Goal: Information Seeking & Learning: Learn about a topic

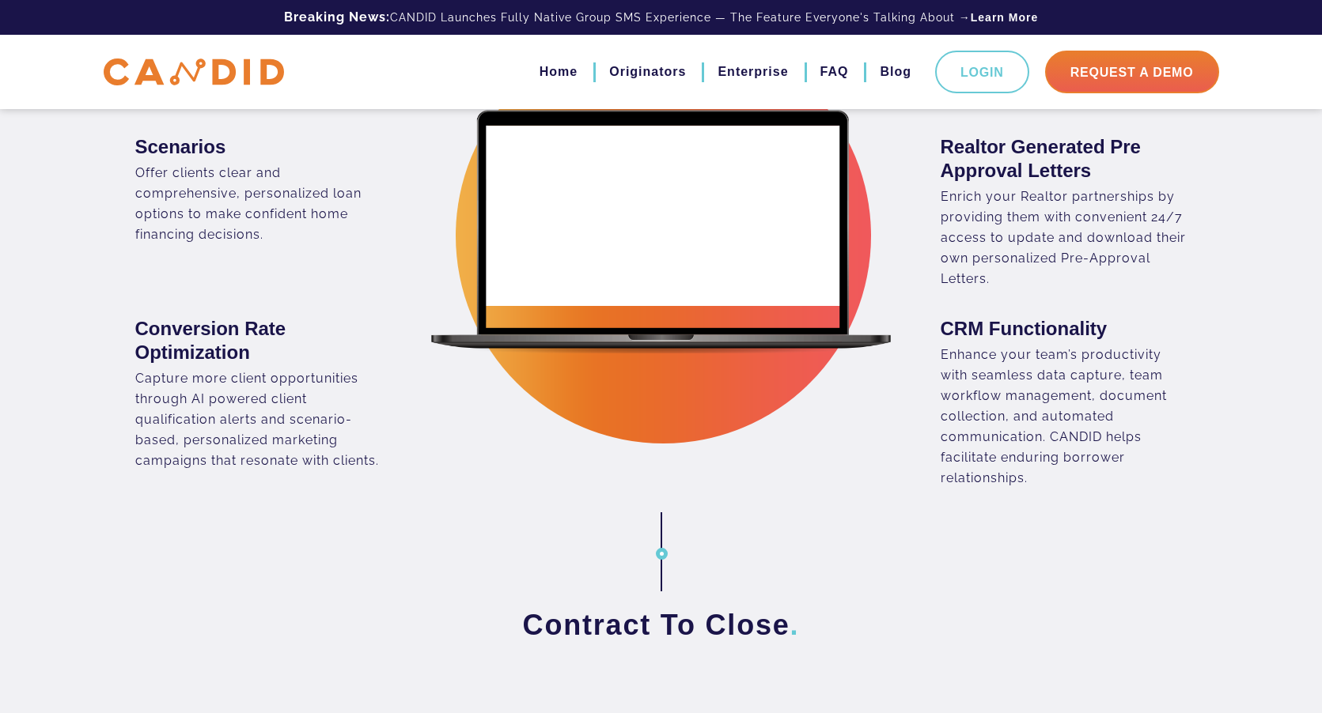
scroll to position [1266, 0]
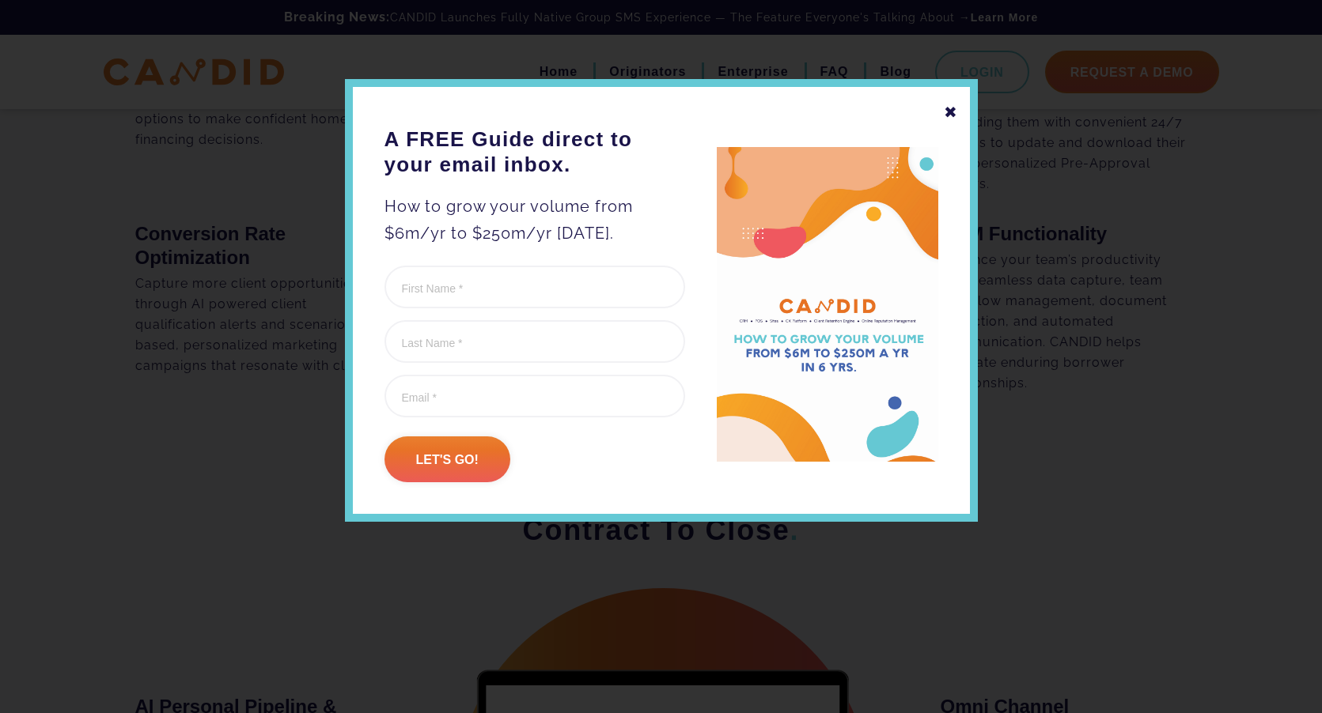
click at [956, 109] on div "✖" at bounding box center [951, 112] width 14 height 27
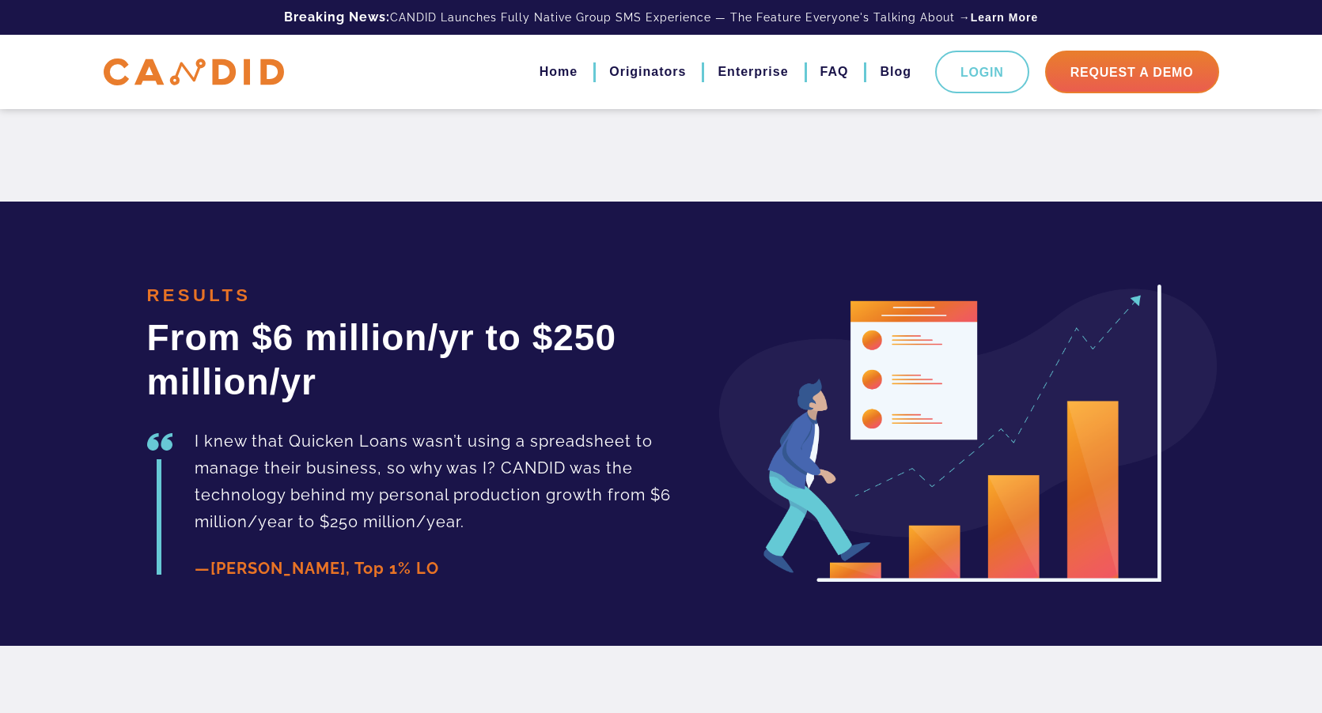
scroll to position [3439, 0]
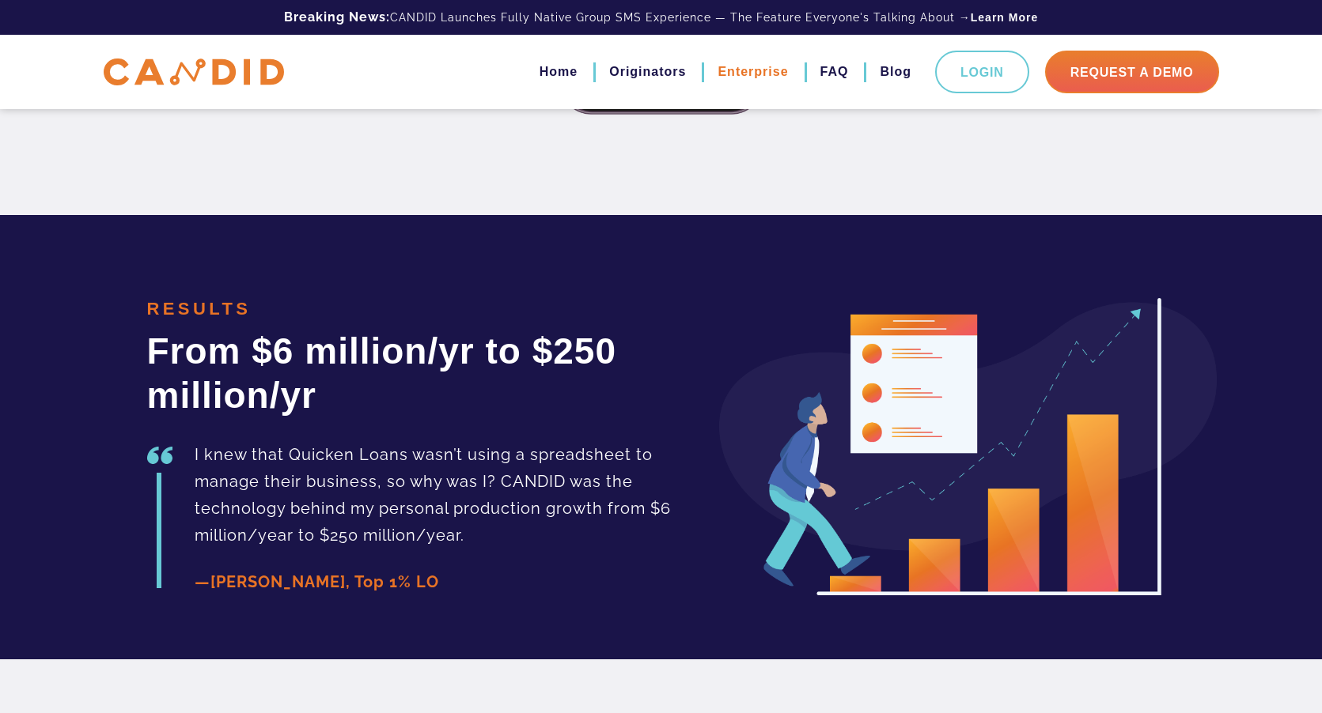
click at [753, 74] on link "Enterprise" at bounding box center [752, 72] width 70 height 27
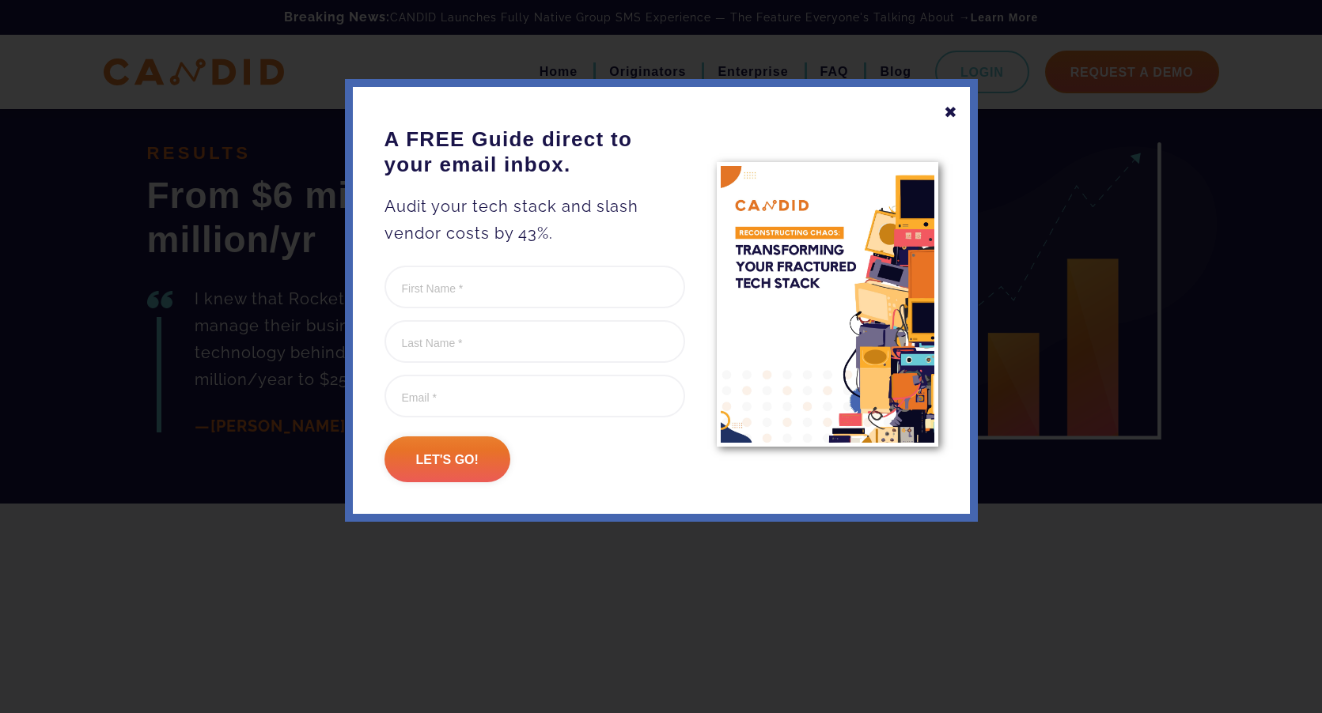
scroll to position [2531, 0]
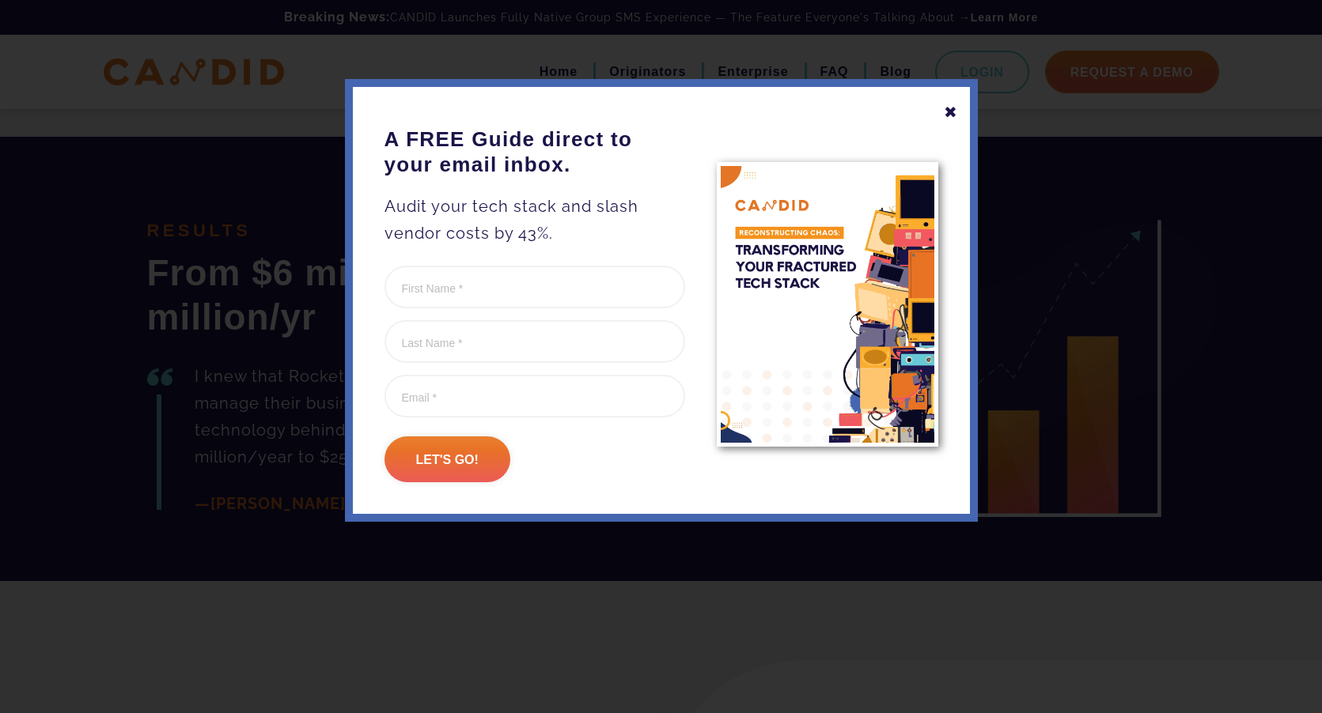
click at [941, 114] on div "✖ A FREE Guide direct to your email inbox. Audit your tech stack and slash vend…" at bounding box center [661, 300] width 633 height 443
click at [944, 112] on div "✖" at bounding box center [951, 112] width 14 height 27
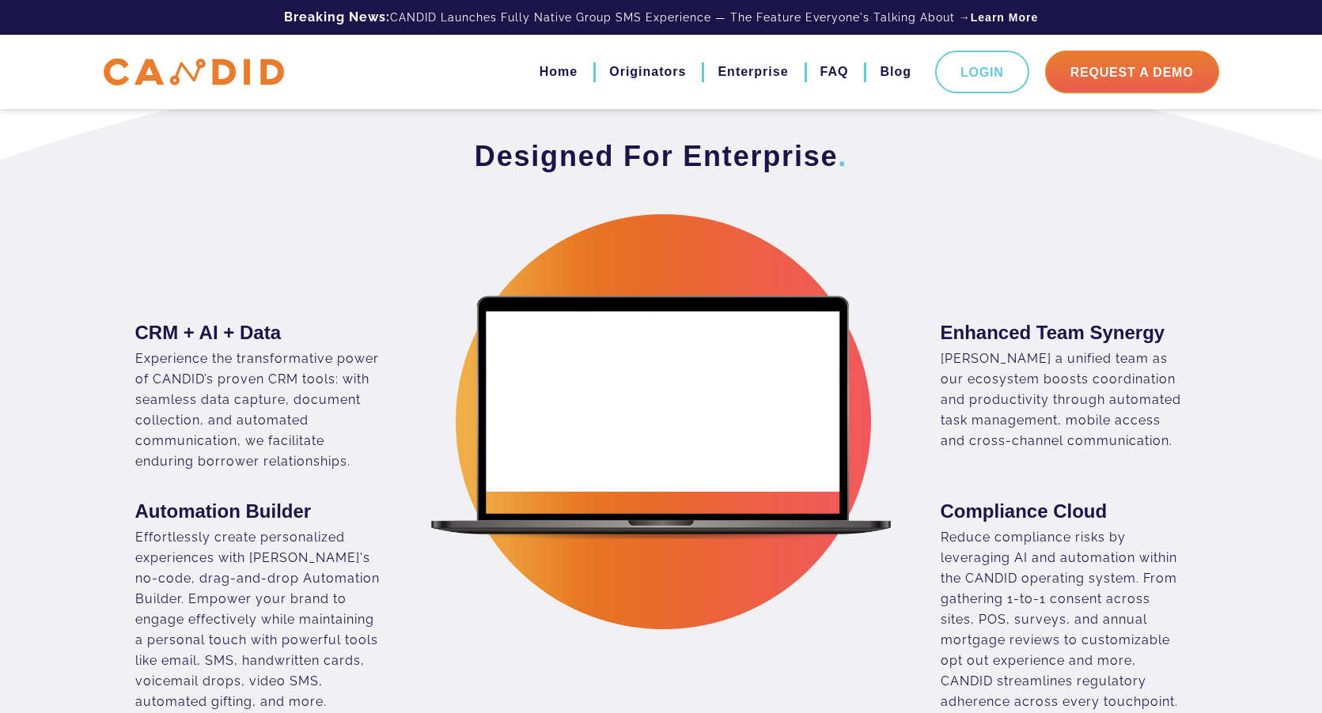
scroll to position [554, 0]
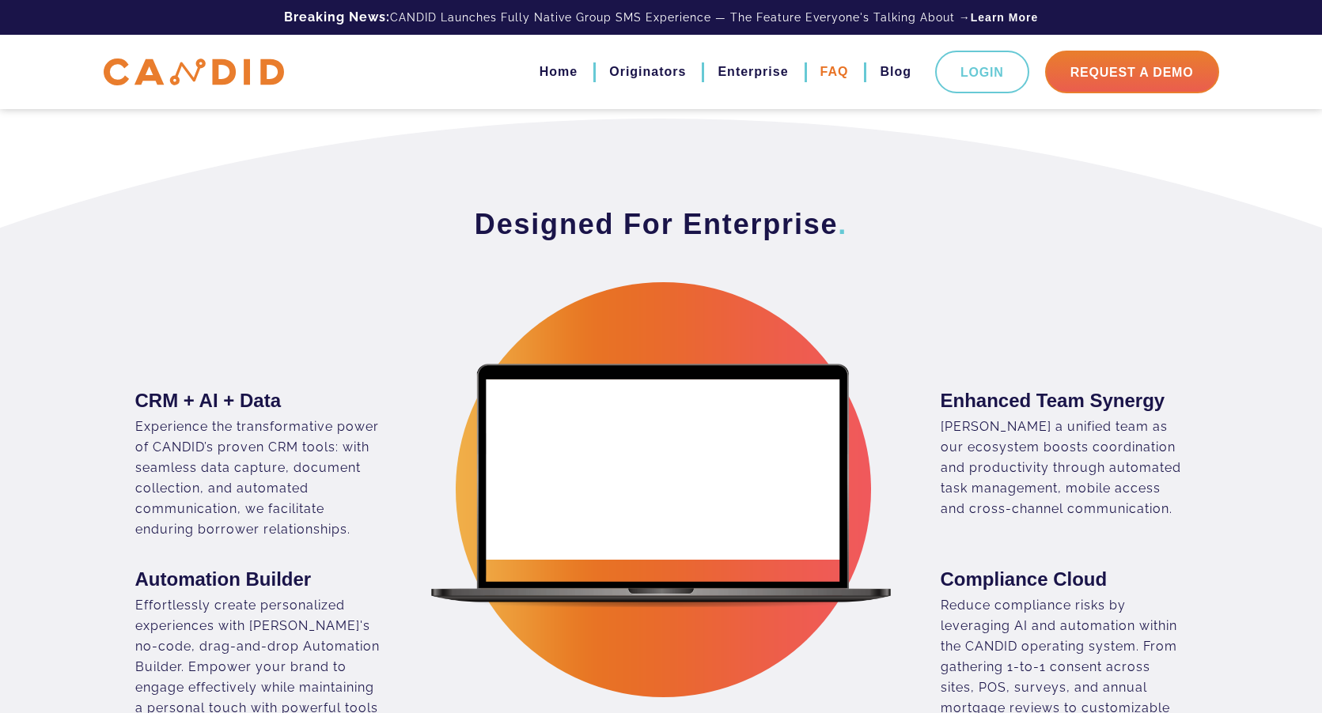
click at [823, 71] on link "FAQ" at bounding box center [834, 72] width 28 height 27
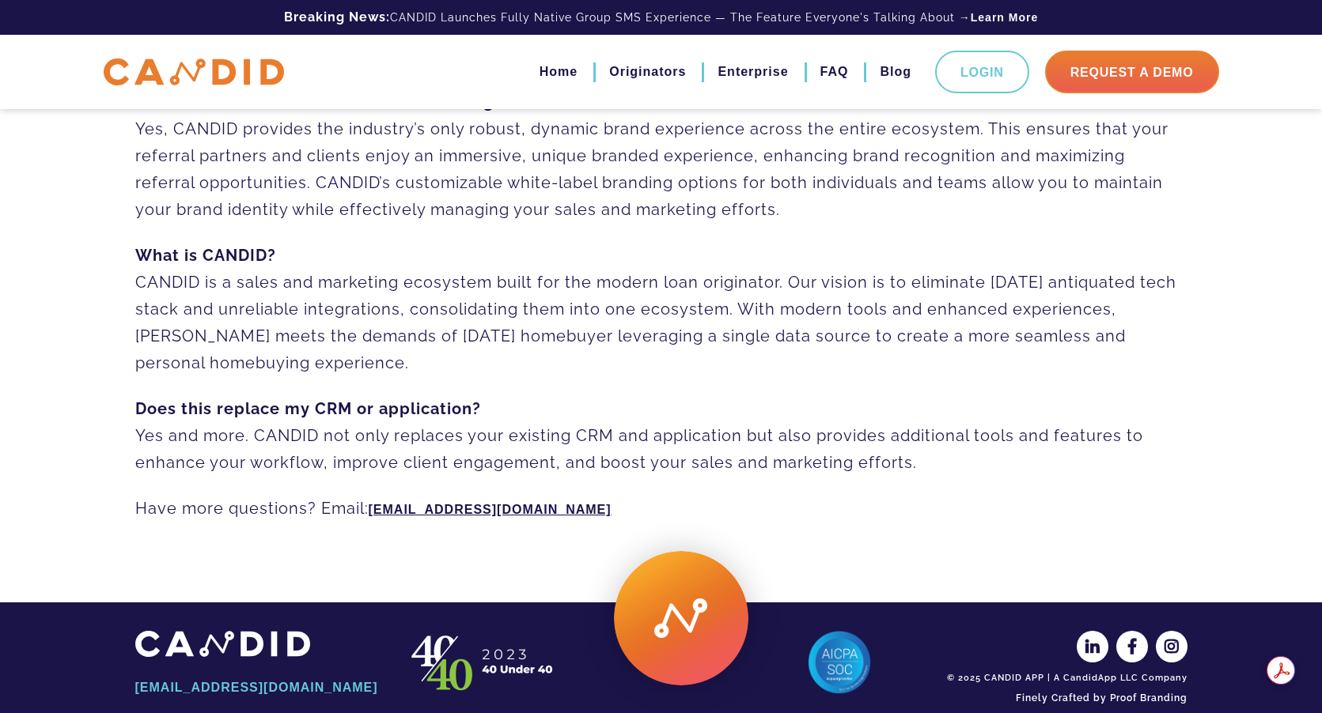
scroll to position [1107, 0]
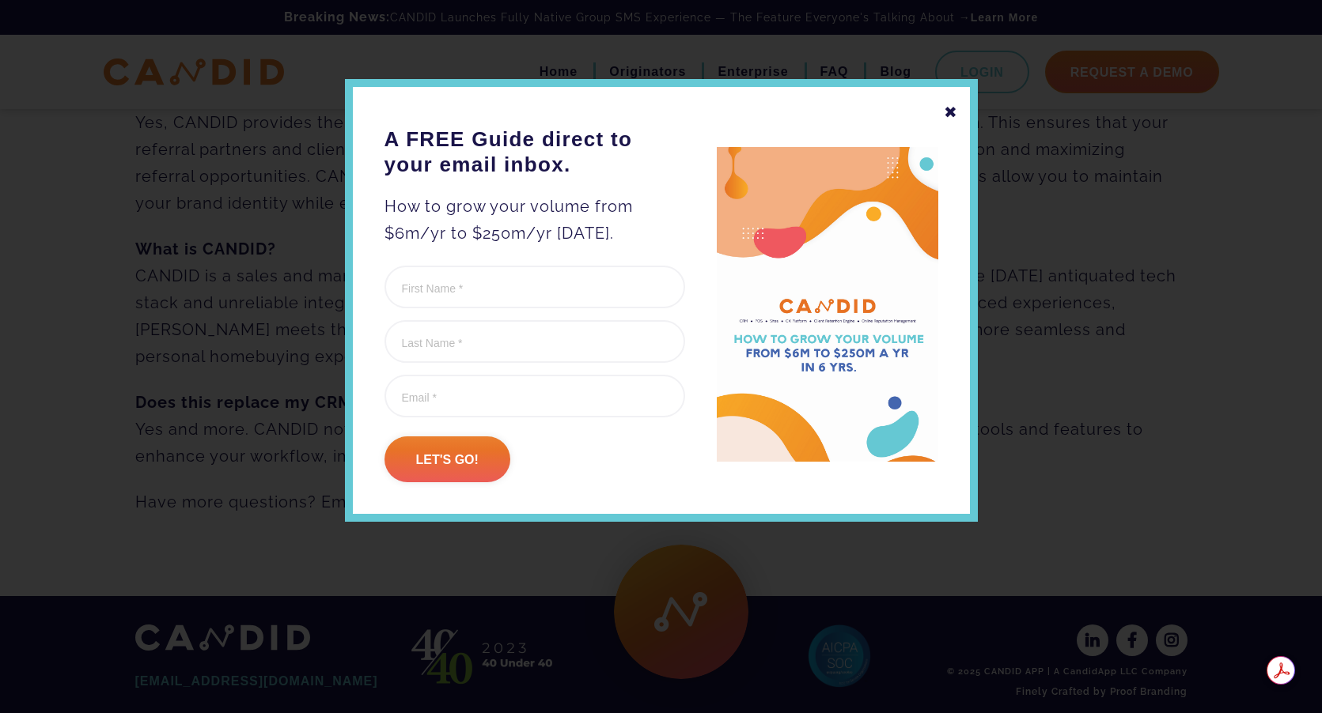
click at [943, 110] on div "✖ A FREE Guide direct to your email inbox. How to grow your volume from $6m/yr …" at bounding box center [661, 300] width 633 height 443
click at [950, 109] on div "✖" at bounding box center [951, 112] width 14 height 27
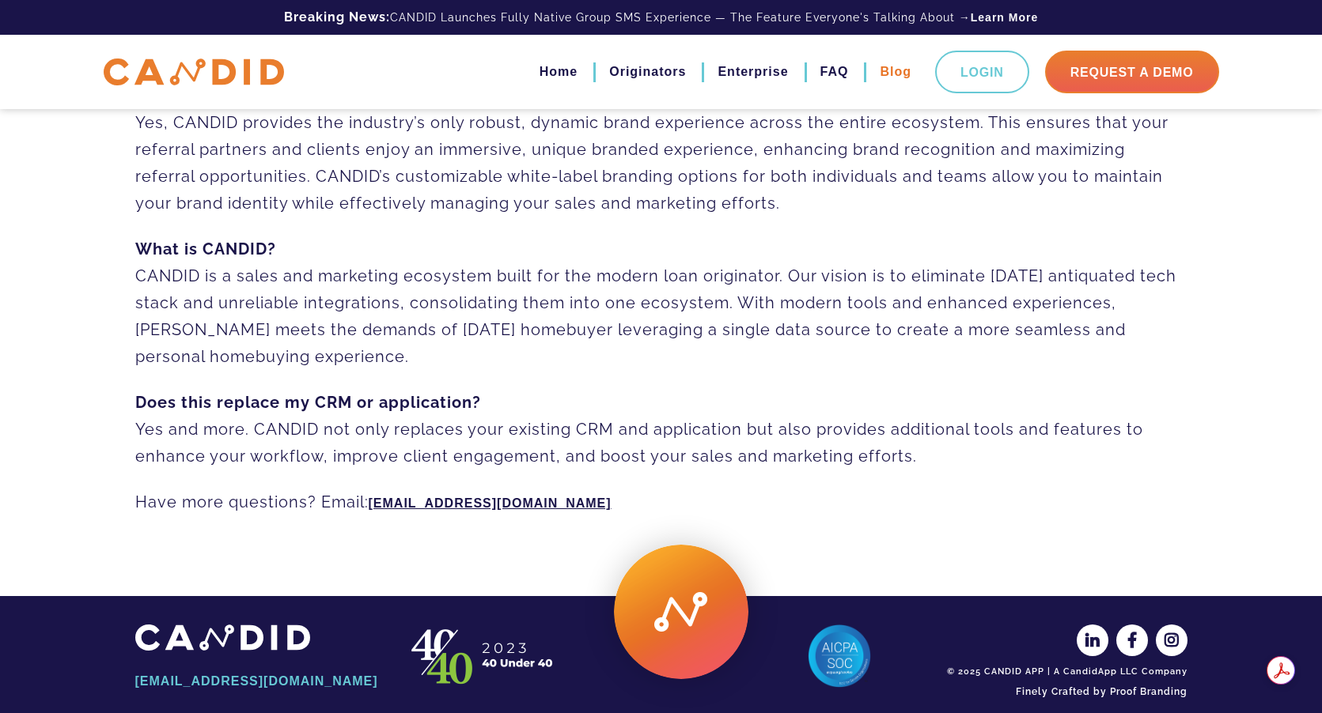
click at [896, 80] on link "Blog" at bounding box center [896, 72] width 32 height 27
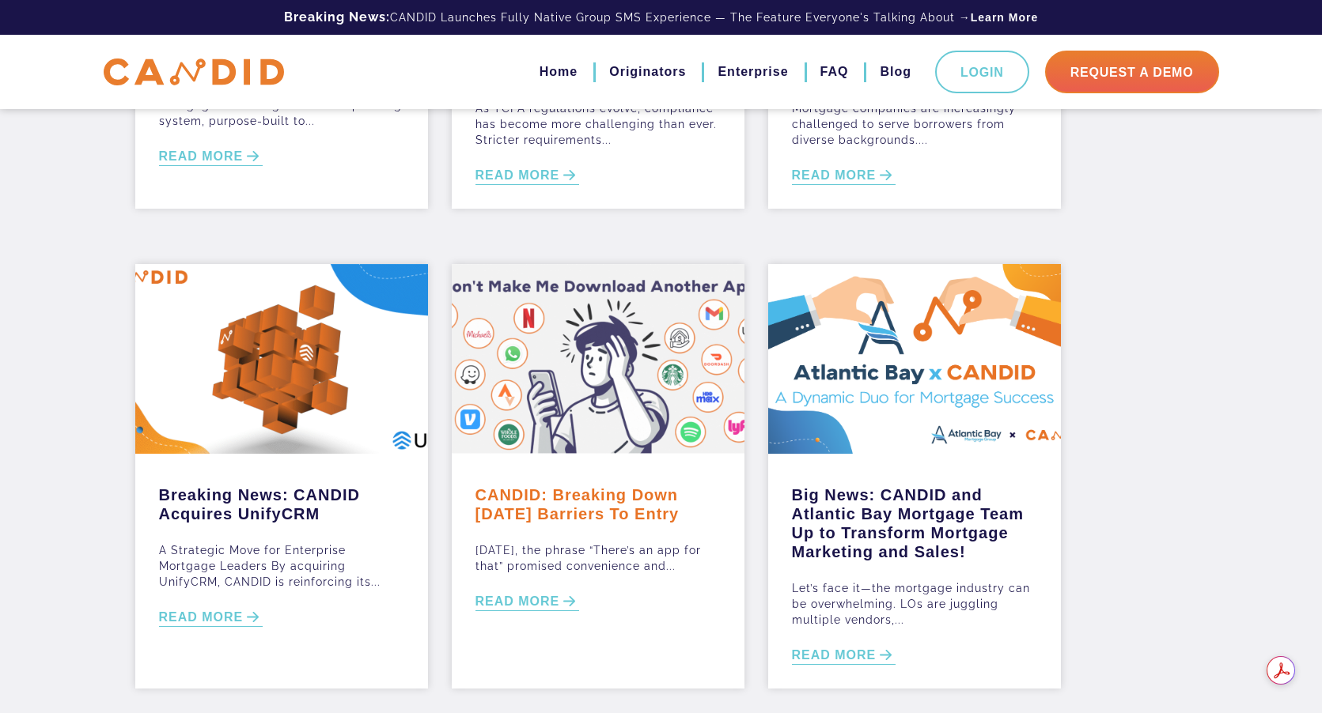
scroll to position [396, 0]
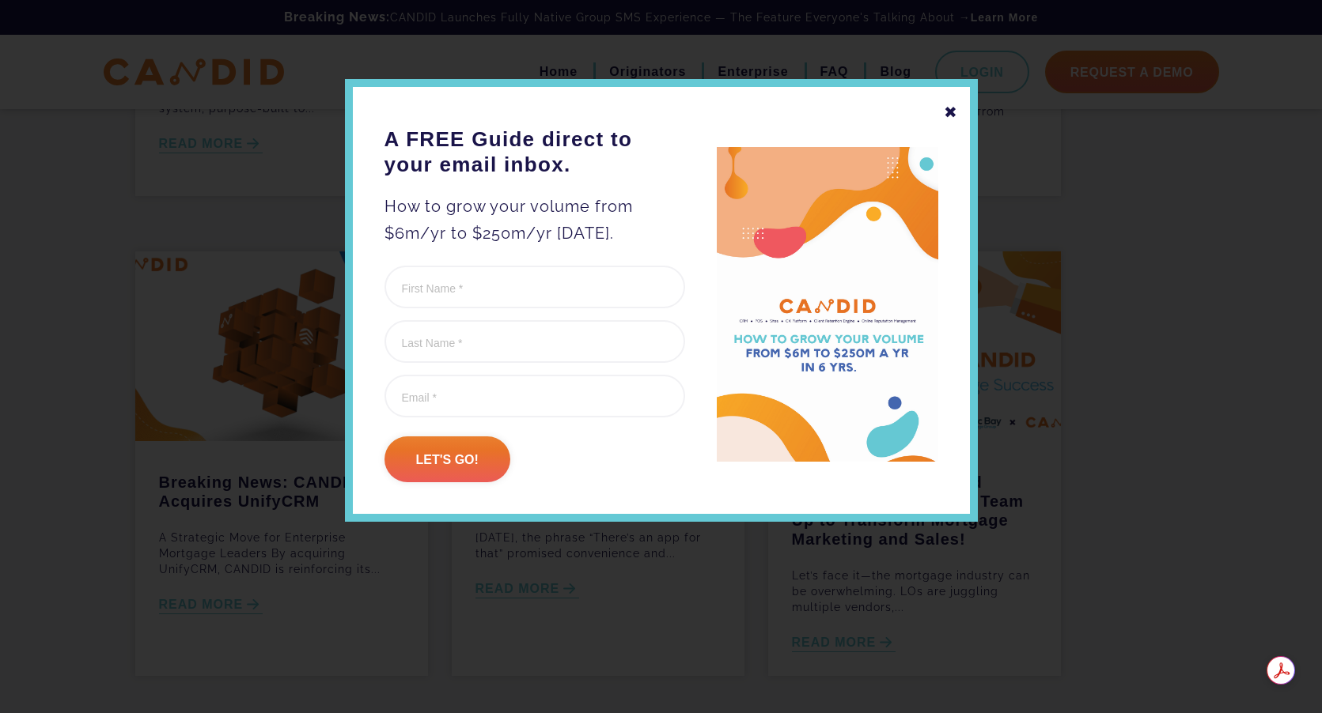
click at [955, 110] on div "✖" at bounding box center [951, 112] width 14 height 27
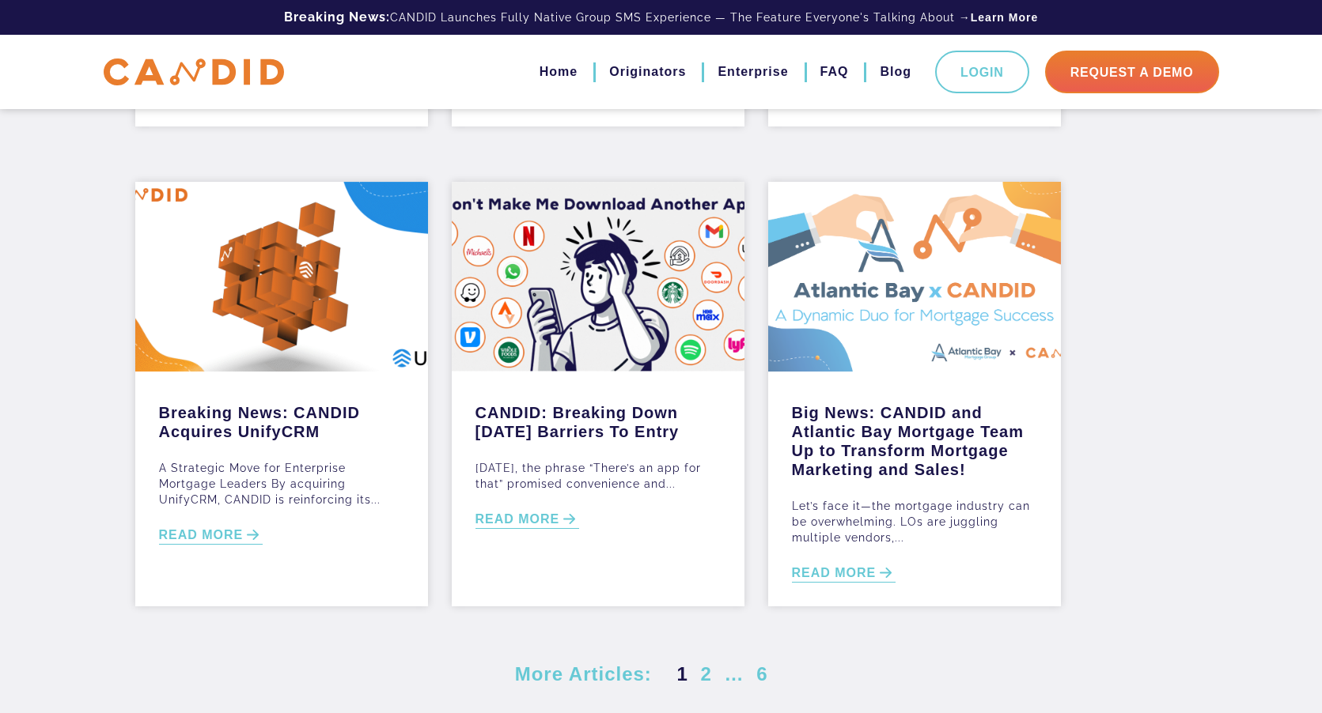
scroll to position [633, 0]
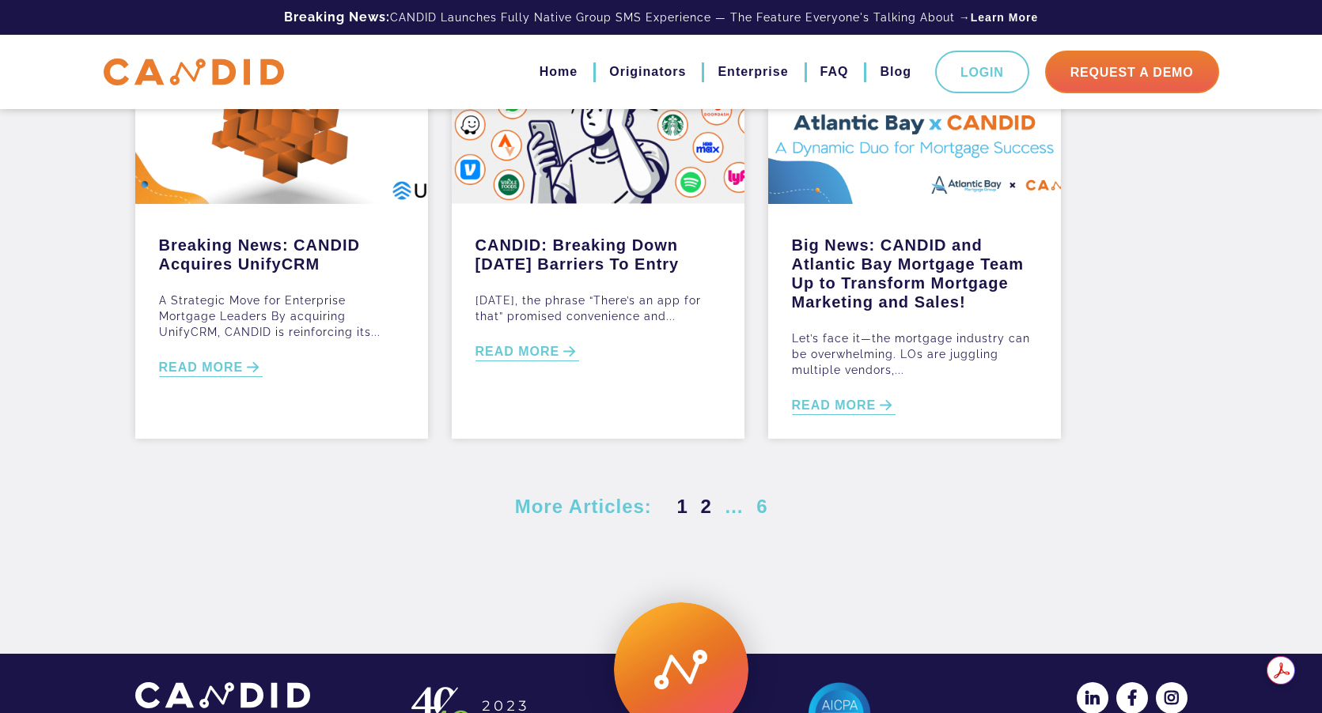
click at [709, 509] on link "2" at bounding box center [706, 506] width 17 height 21
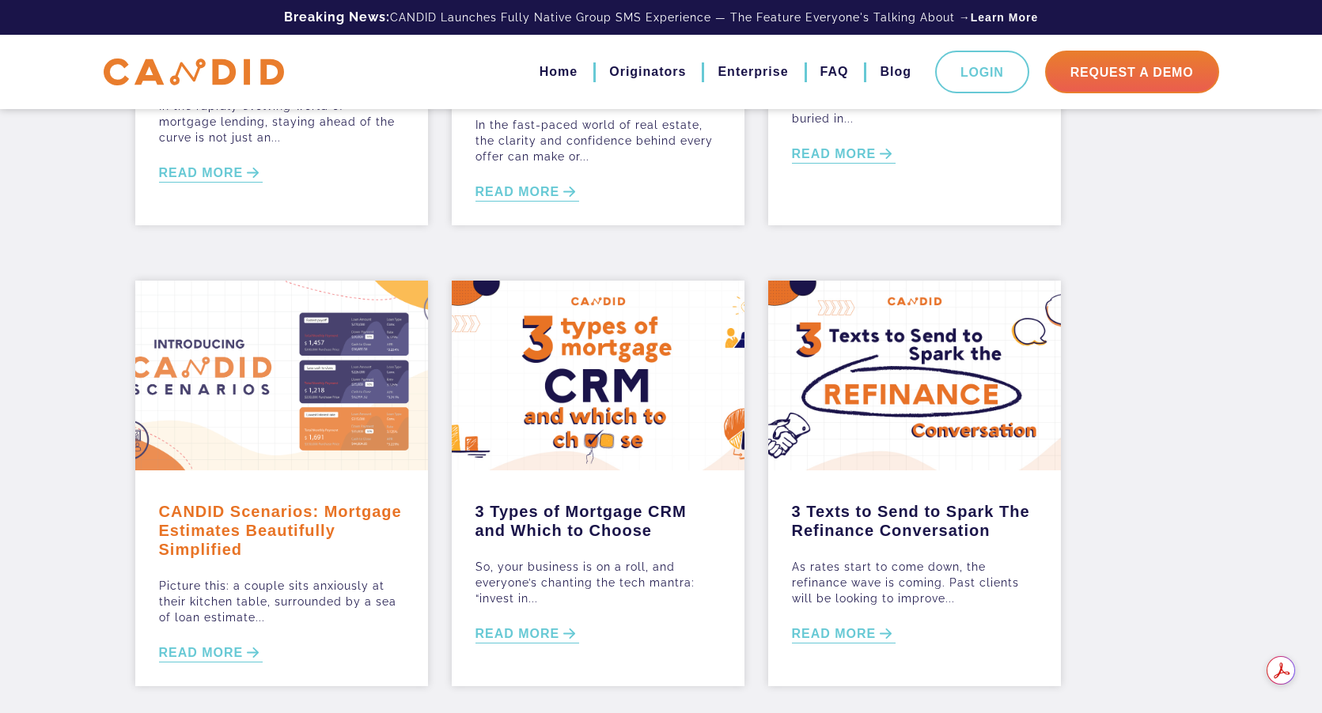
scroll to position [396, 0]
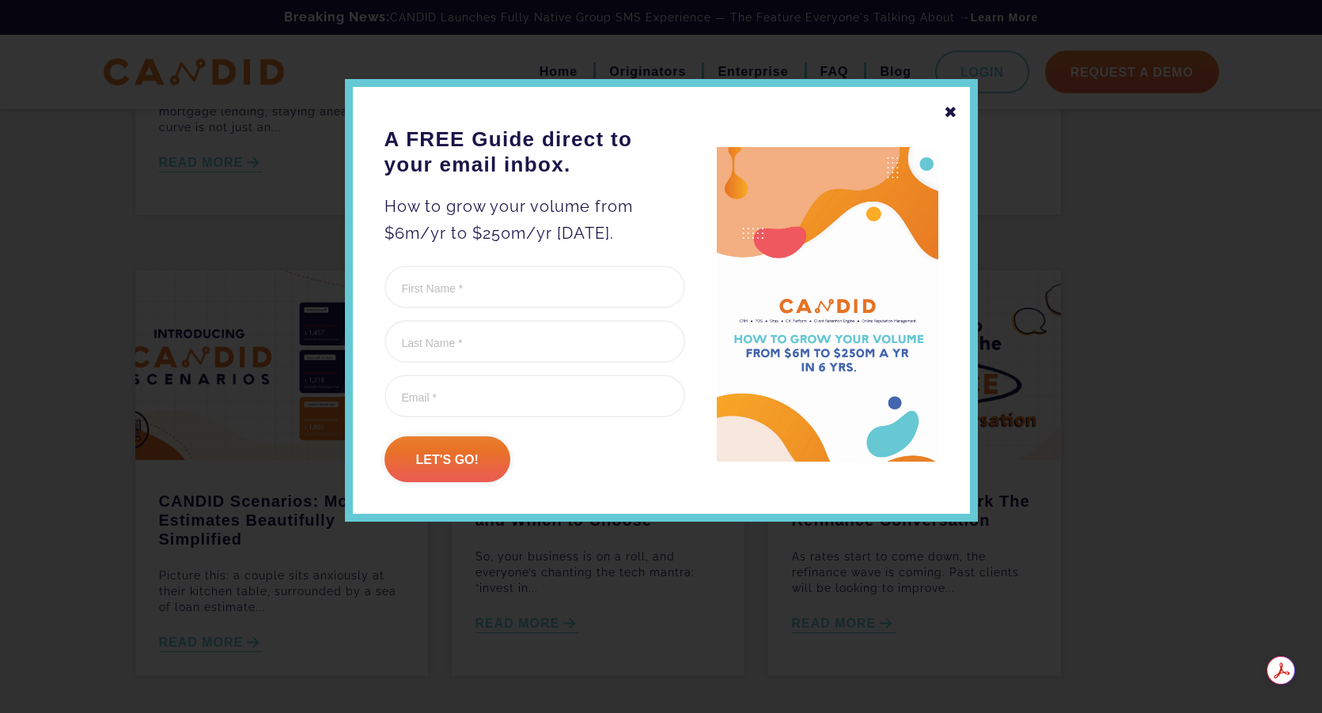
click at [946, 114] on div "✖" at bounding box center [951, 112] width 14 height 27
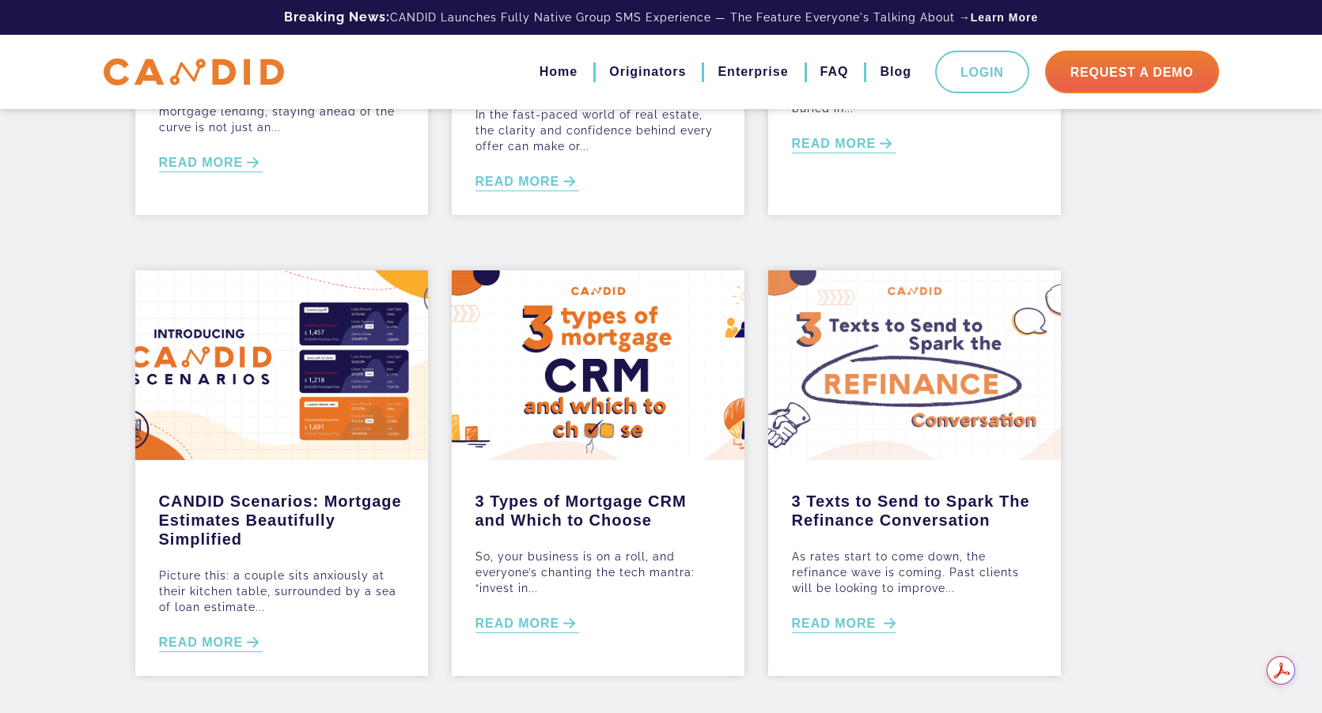
click at [835, 627] on link "READ MORE" at bounding box center [844, 624] width 104 height 18
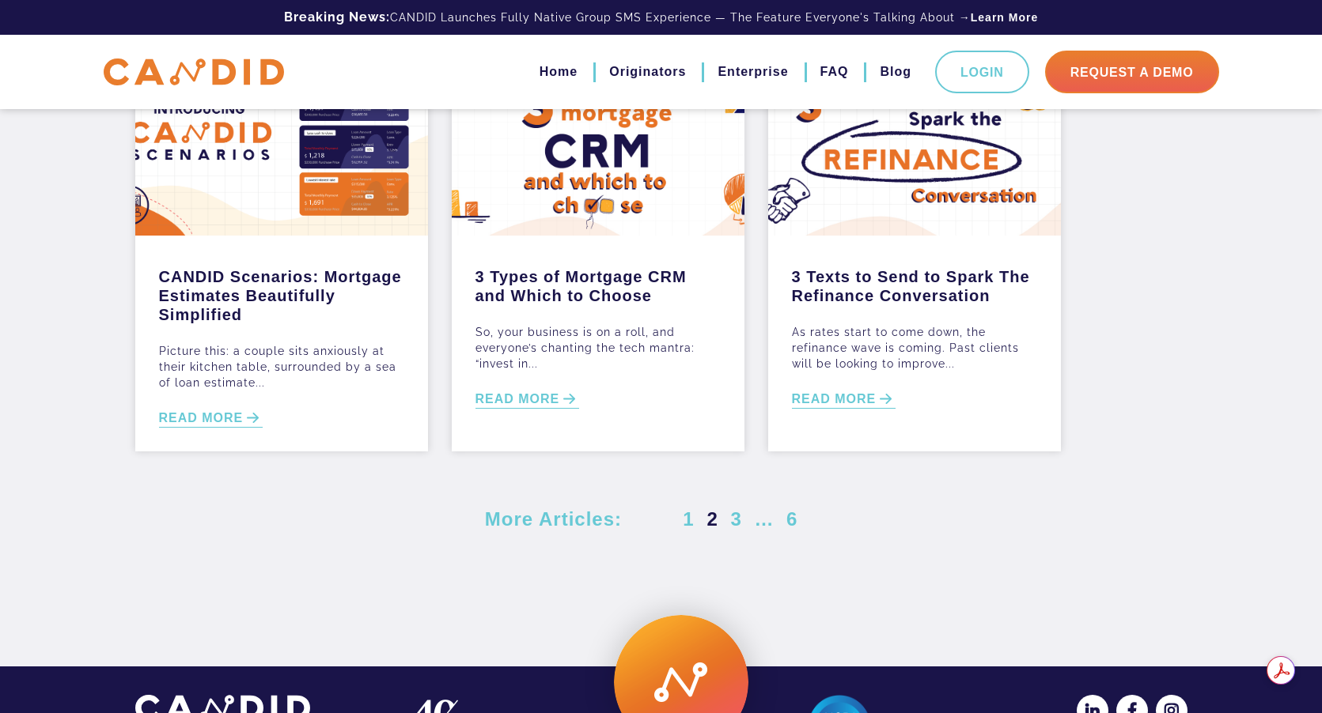
scroll to position [710, 0]
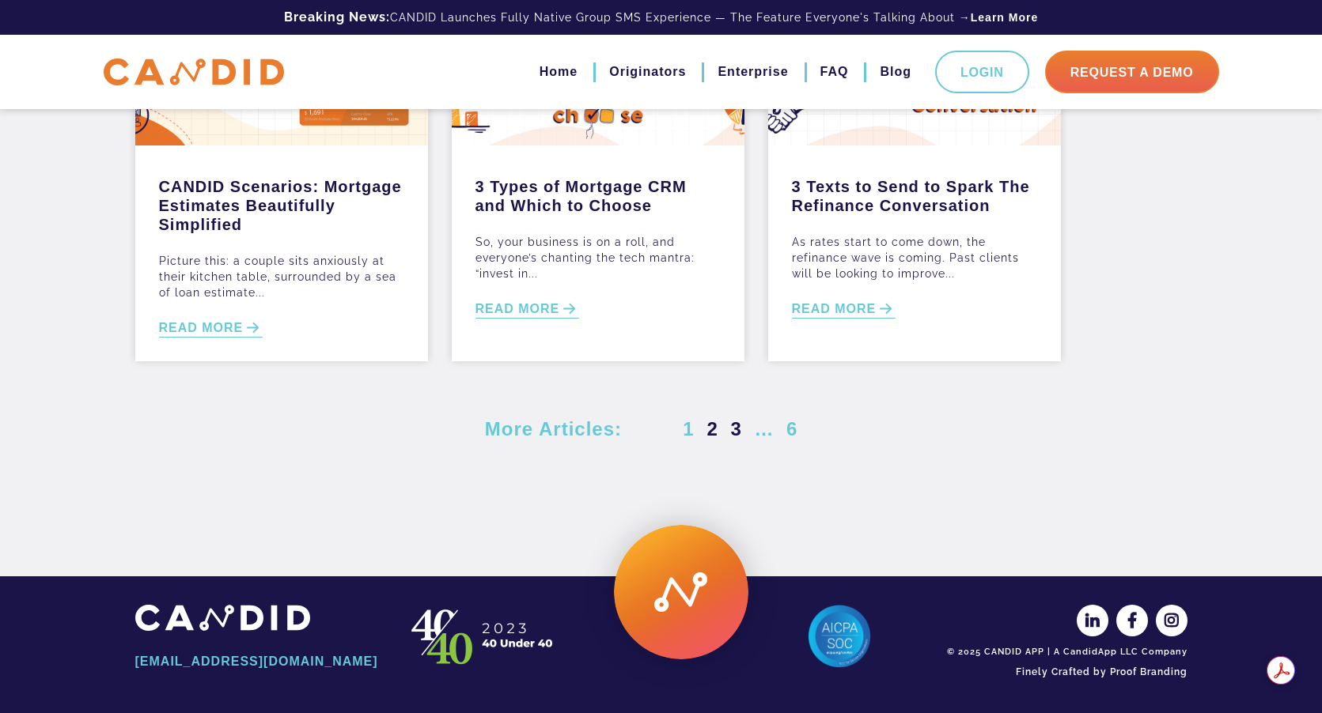
click at [739, 424] on link "3" at bounding box center [735, 428] width 17 height 21
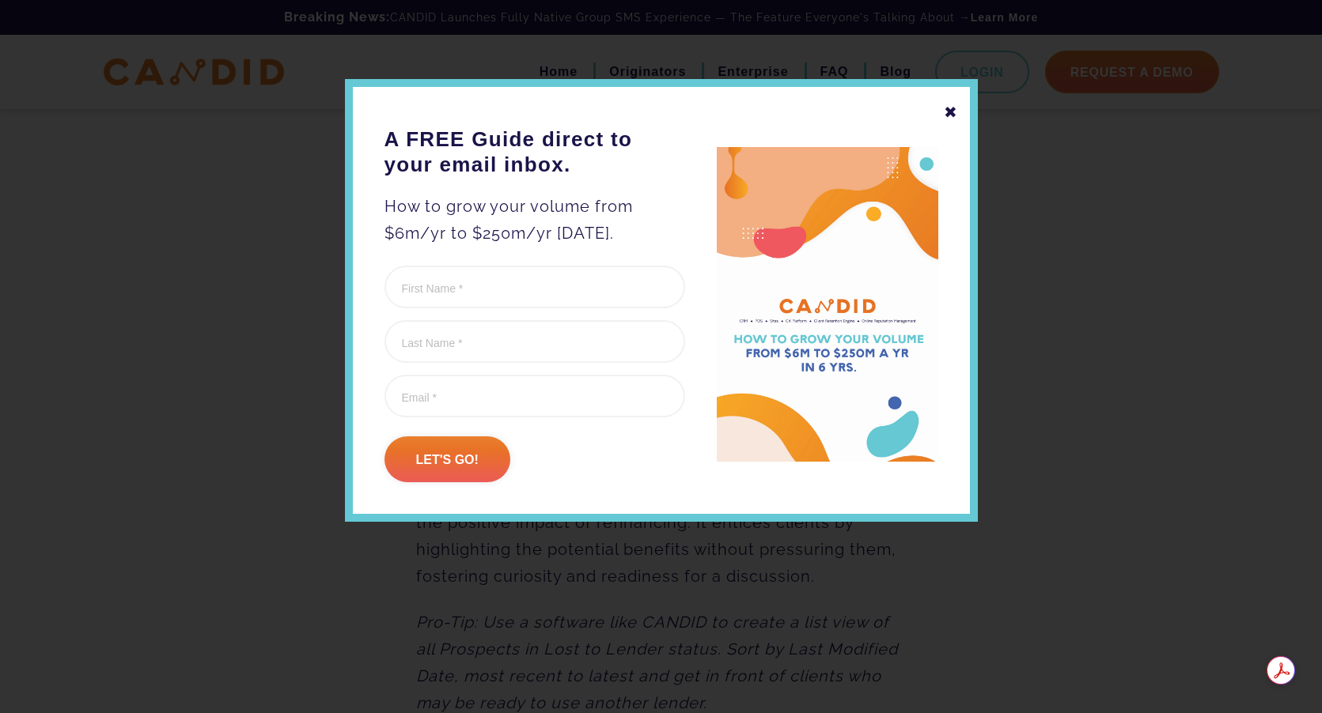
scroll to position [1266, 0]
click at [948, 119] on div "✖" at bounding box center [951, 112] width 14 height 27
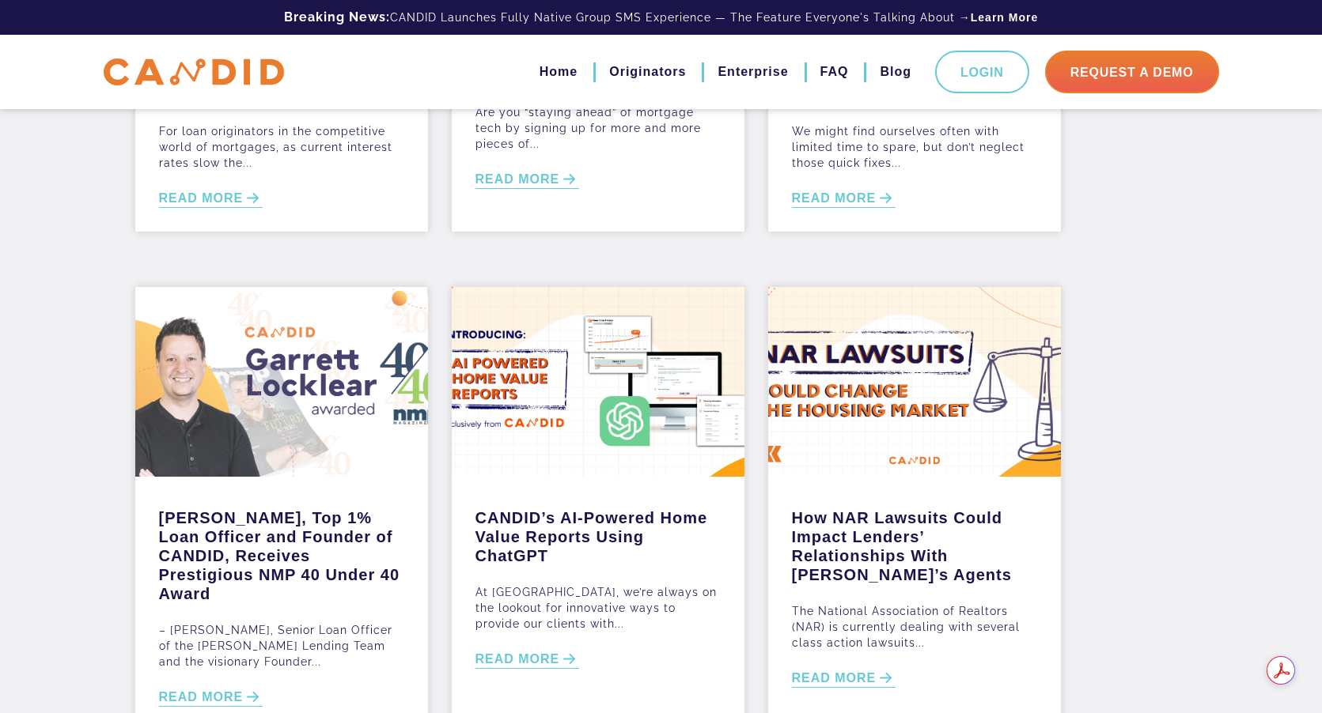
scroll to position [396, 0]
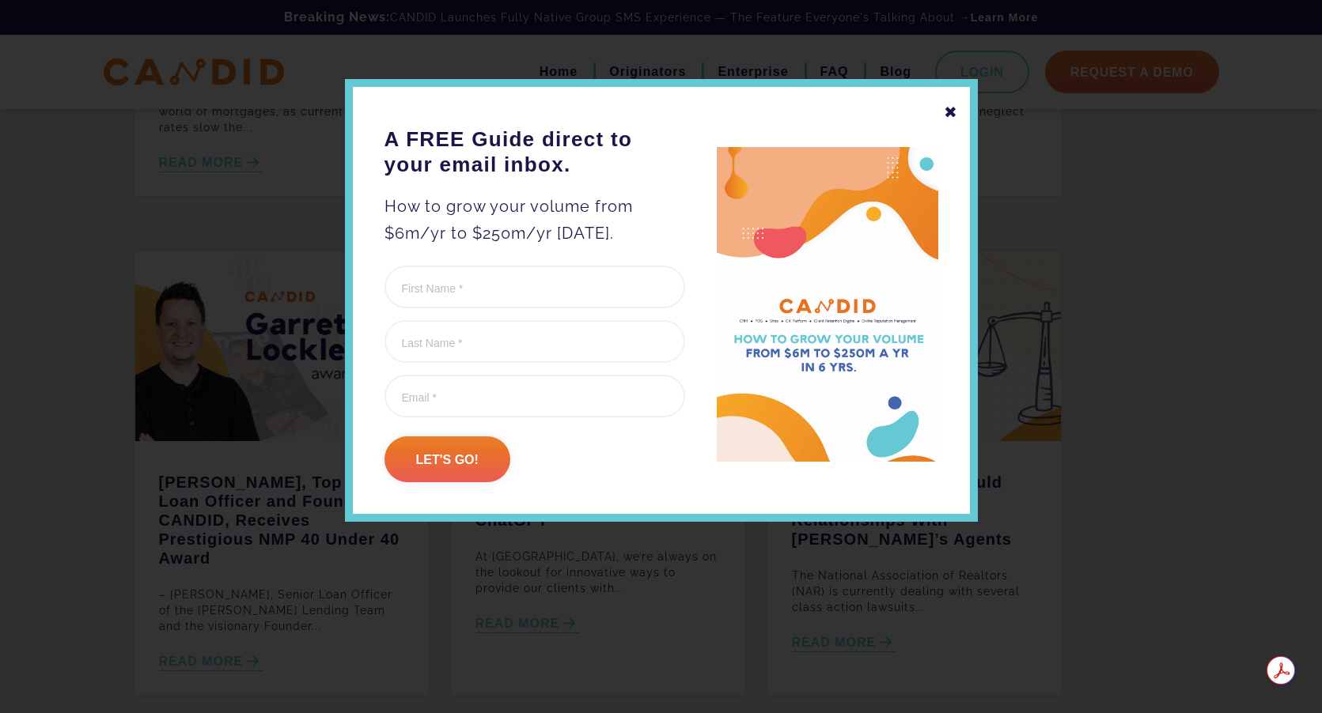
click at [947, 112] on div "✖" at bounding box center [951, 112] width 14 height 27
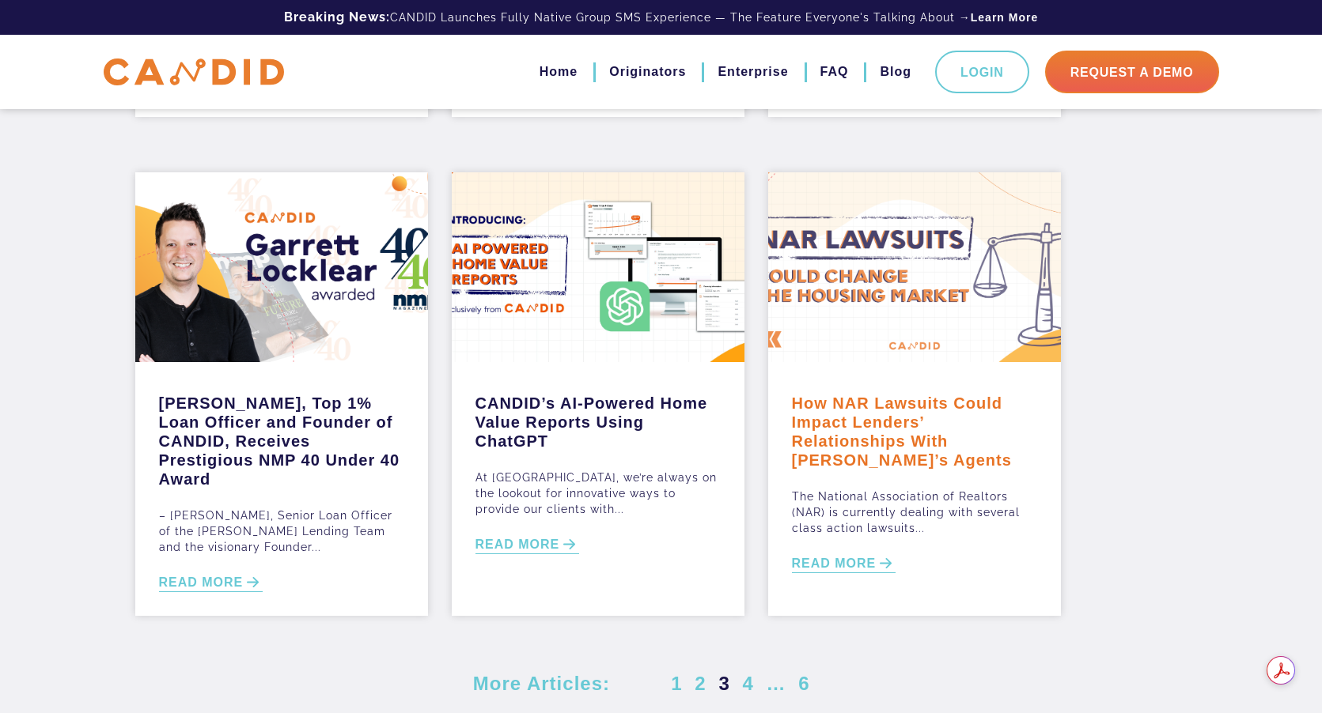
scroll to position [554, 0]
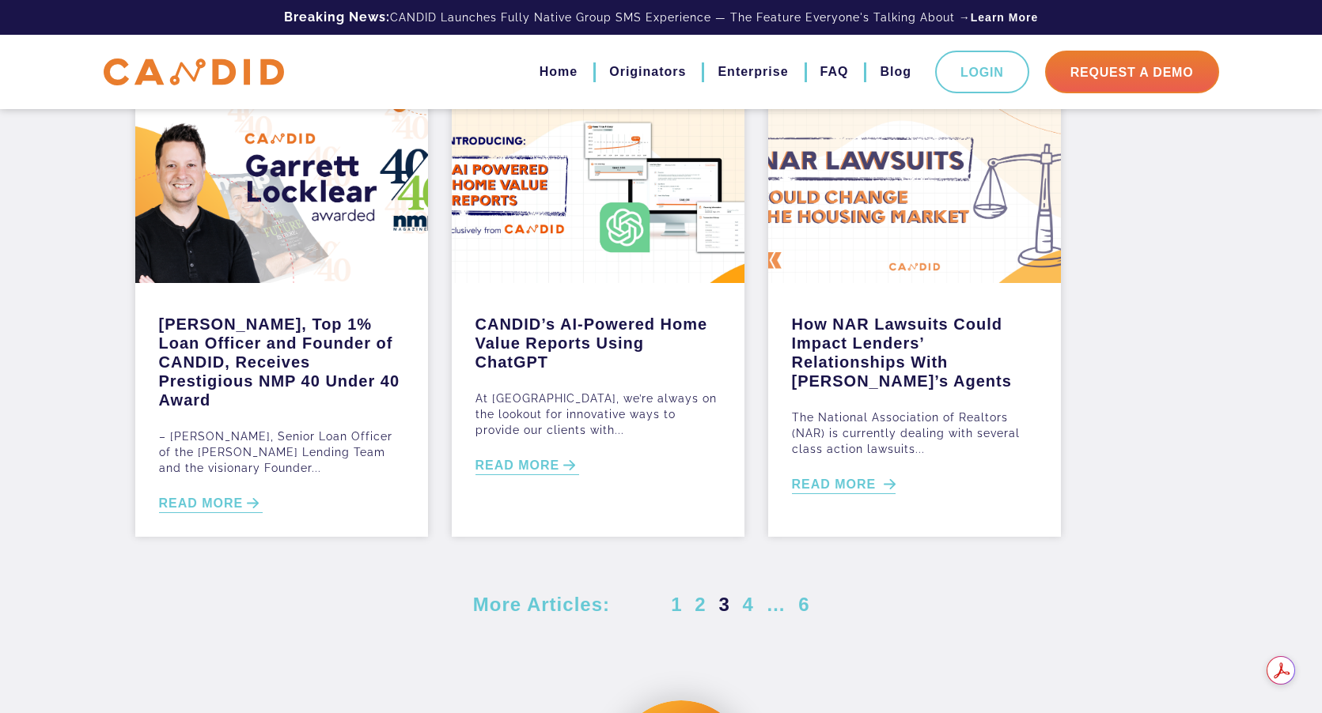
click at [851, 488] on link "READ MORE" at bounding box center [844, 485] width 104 height 18
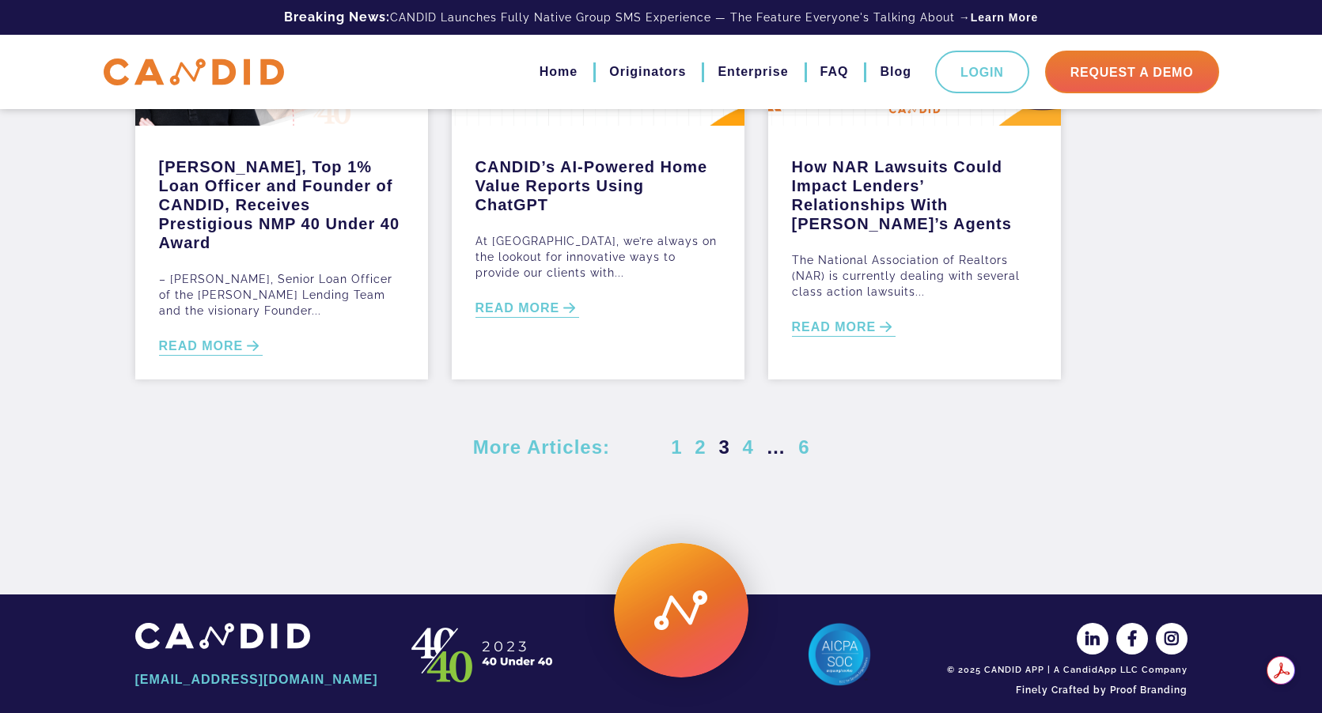
scroll to position [712, 0]
click at [742, 447] on link "4" at bounding box center [747, 446] width 17 height 21
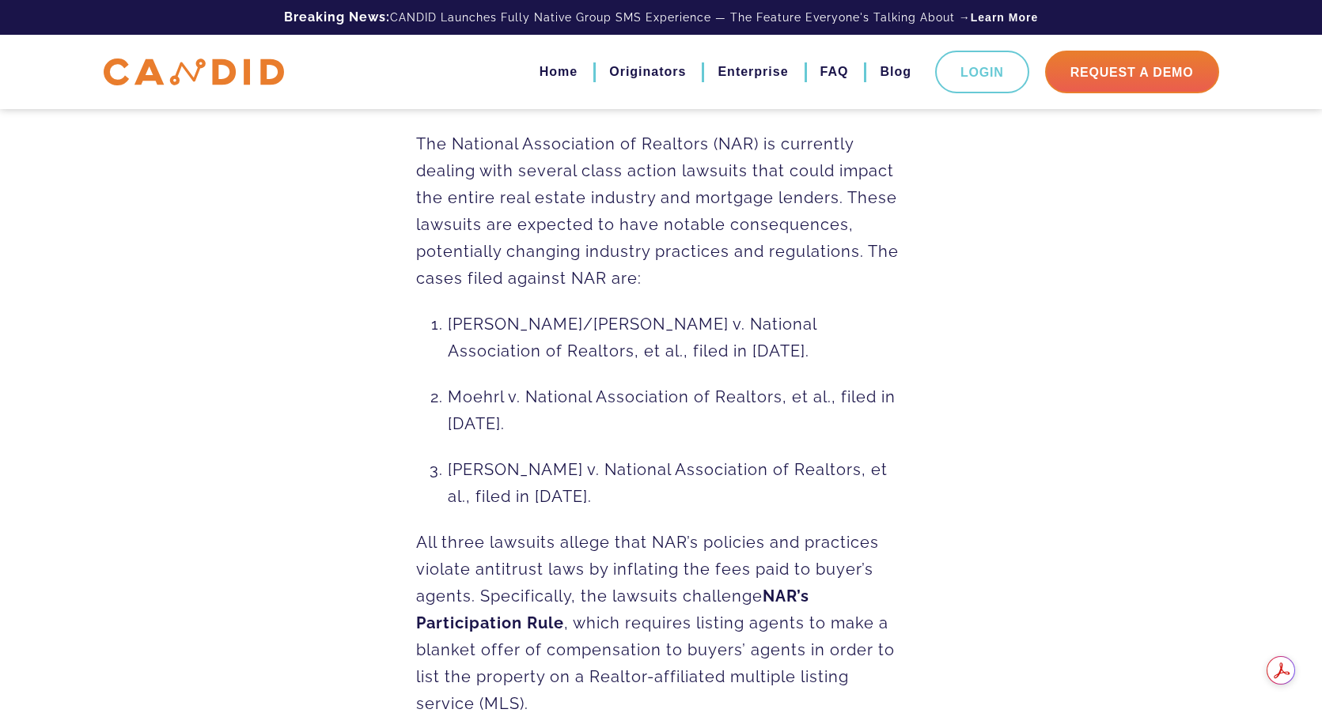
scroll to position [475, 0]
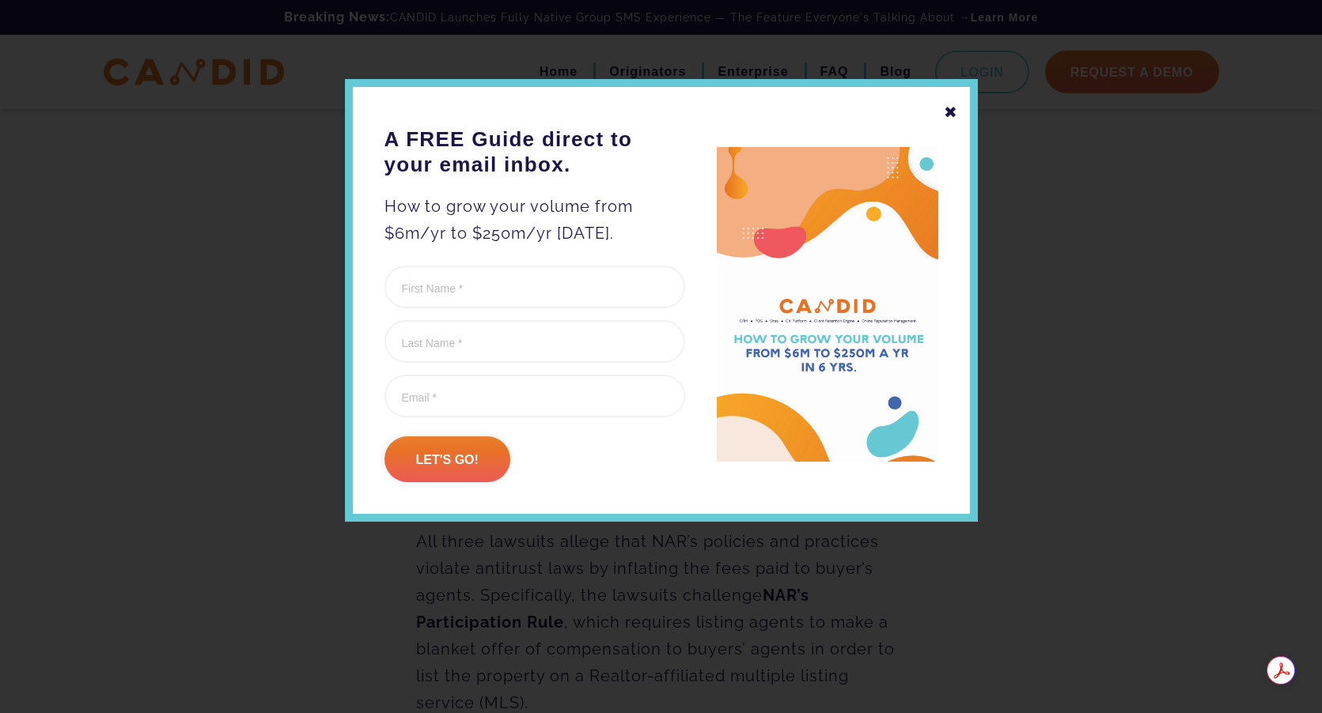
click at [947, 116] on div "✖" at bounding box center [951, 112] width 14 height 27
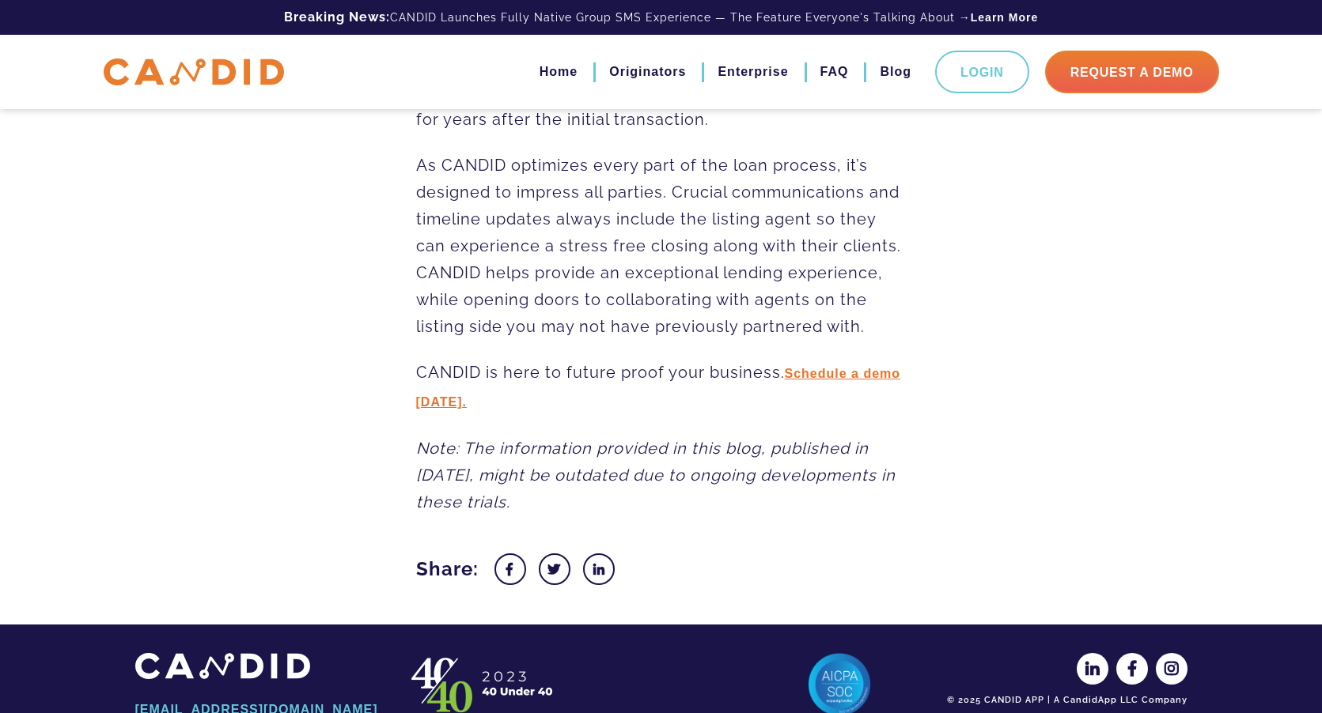
scroll to position [2526, 0]
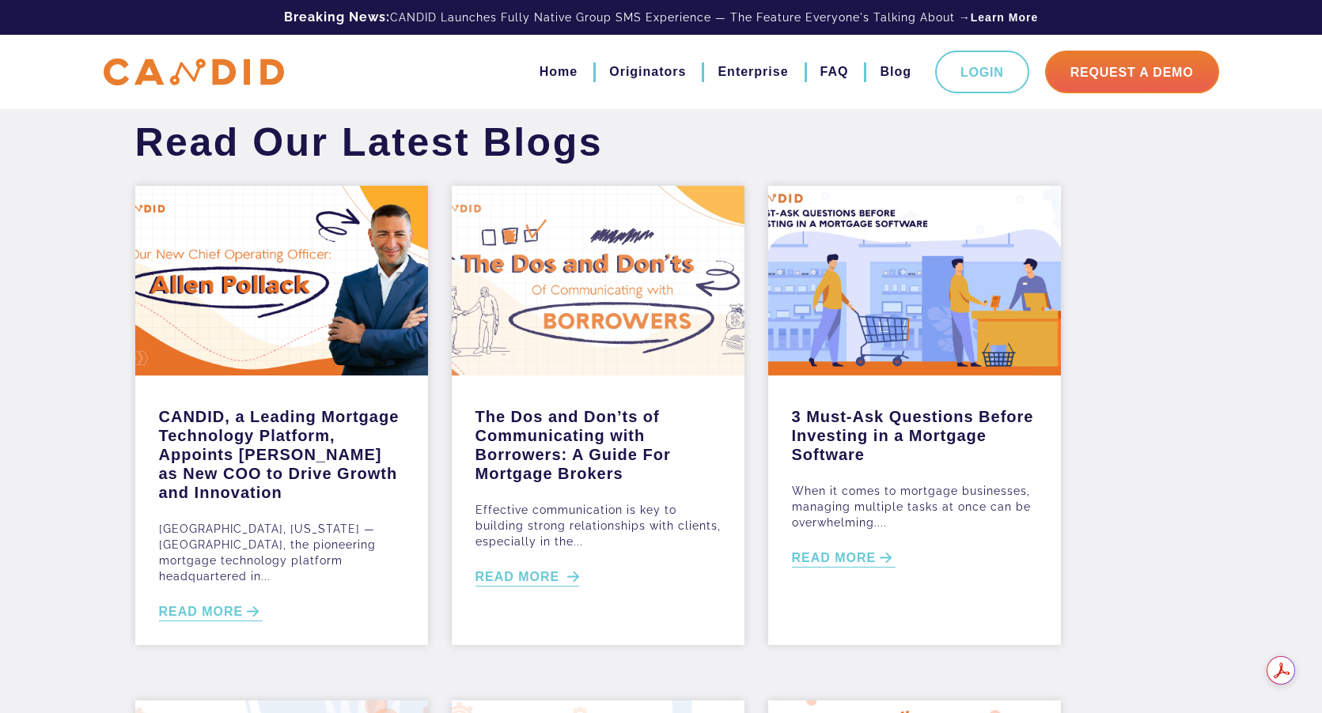
click at [520, 579] on link "READ MORE" at bounding box center [527, 578] width 104 height 18
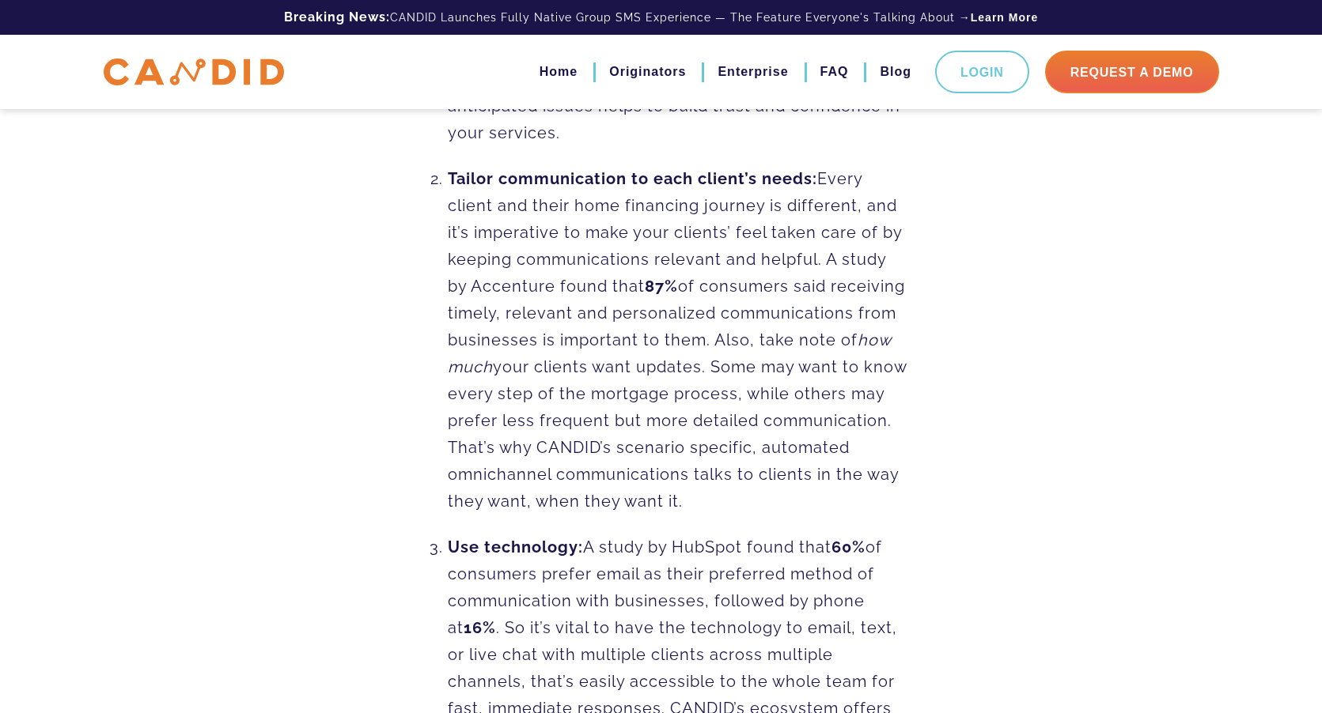
scroll to position [949, 0]
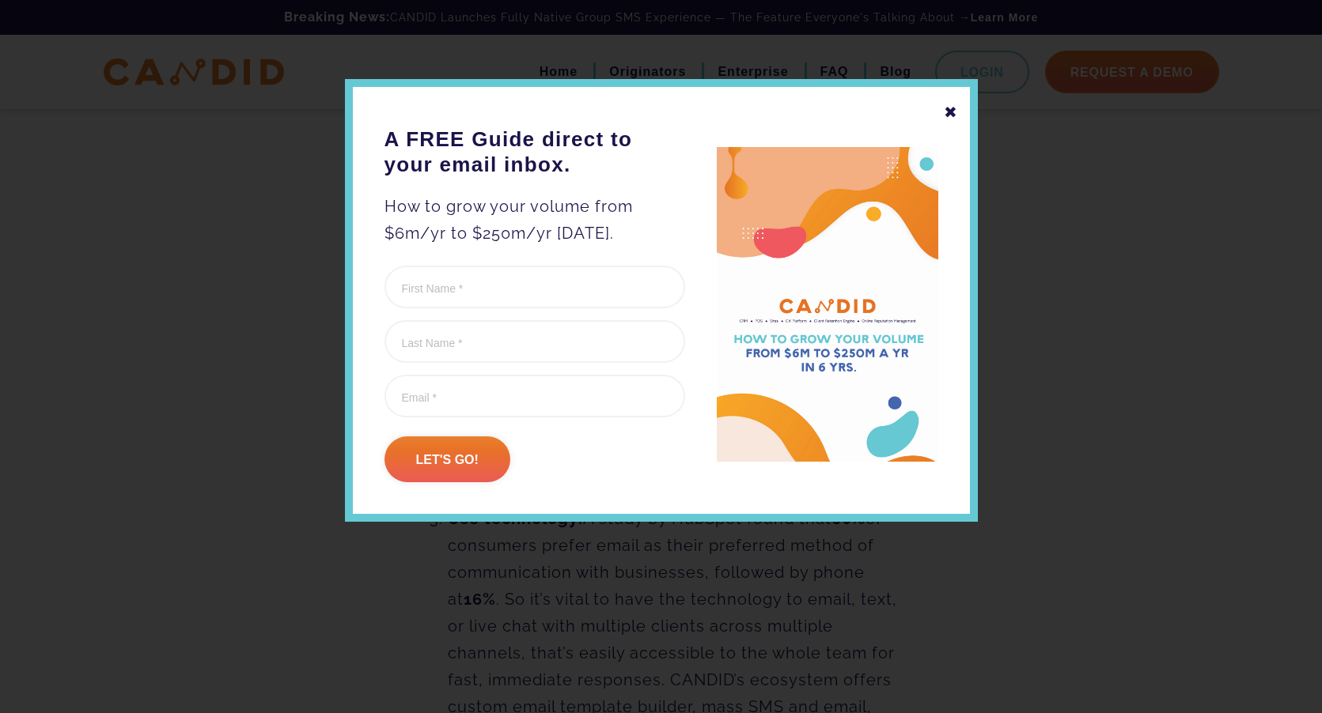
click at [954, 108] on div "✖" at bounding box center [951, 112] width 14 height 27
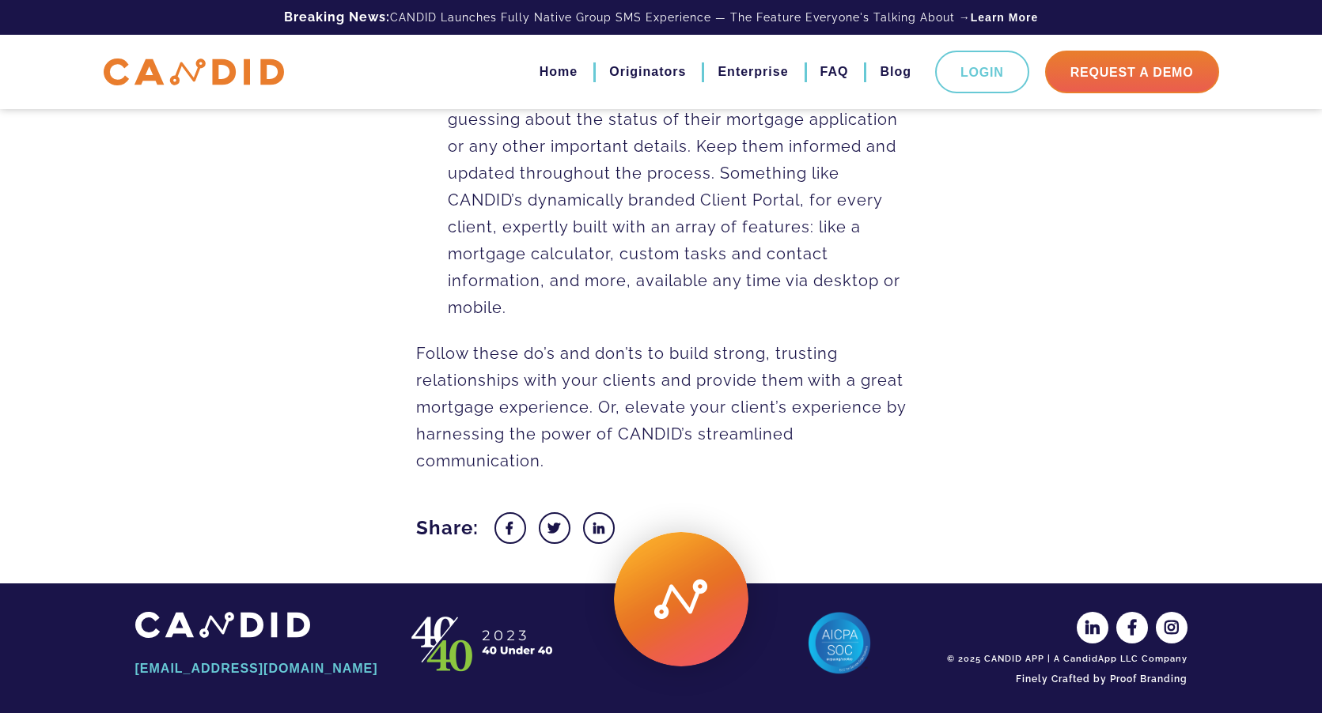
scroll to position [2047, 0]
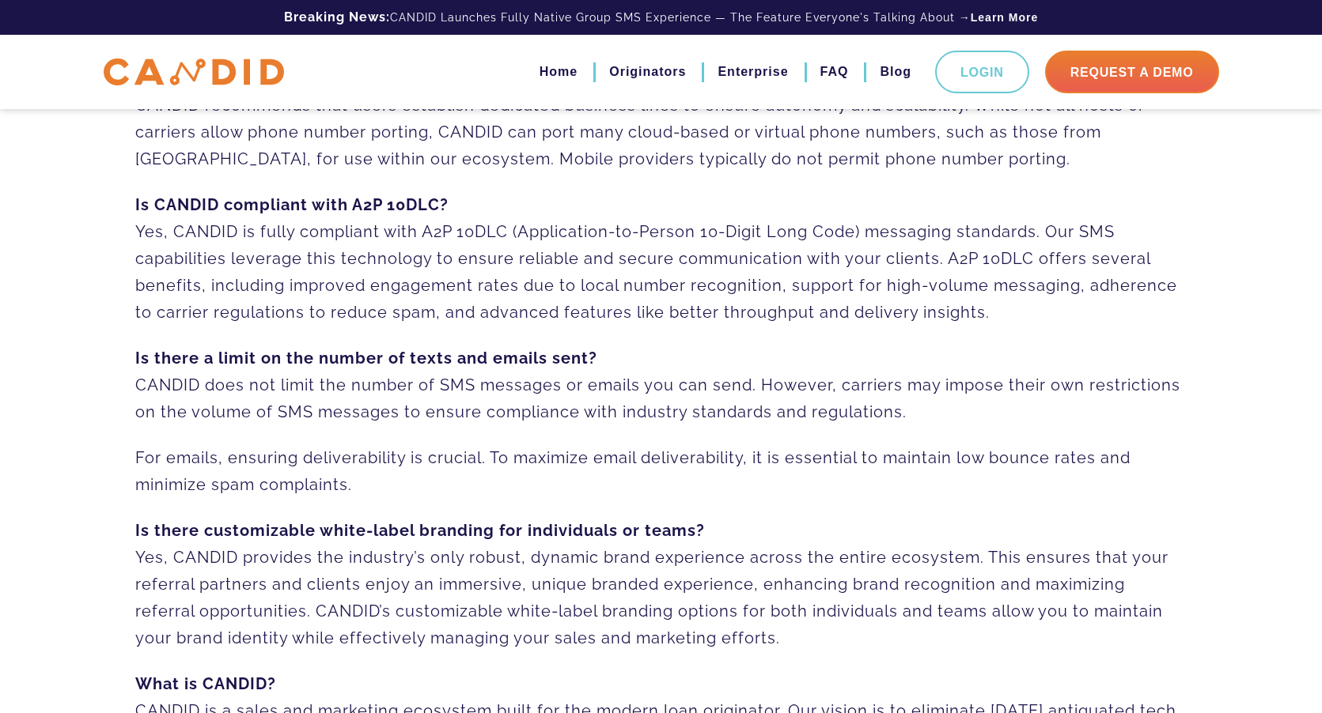
scroll to position [653, 0]
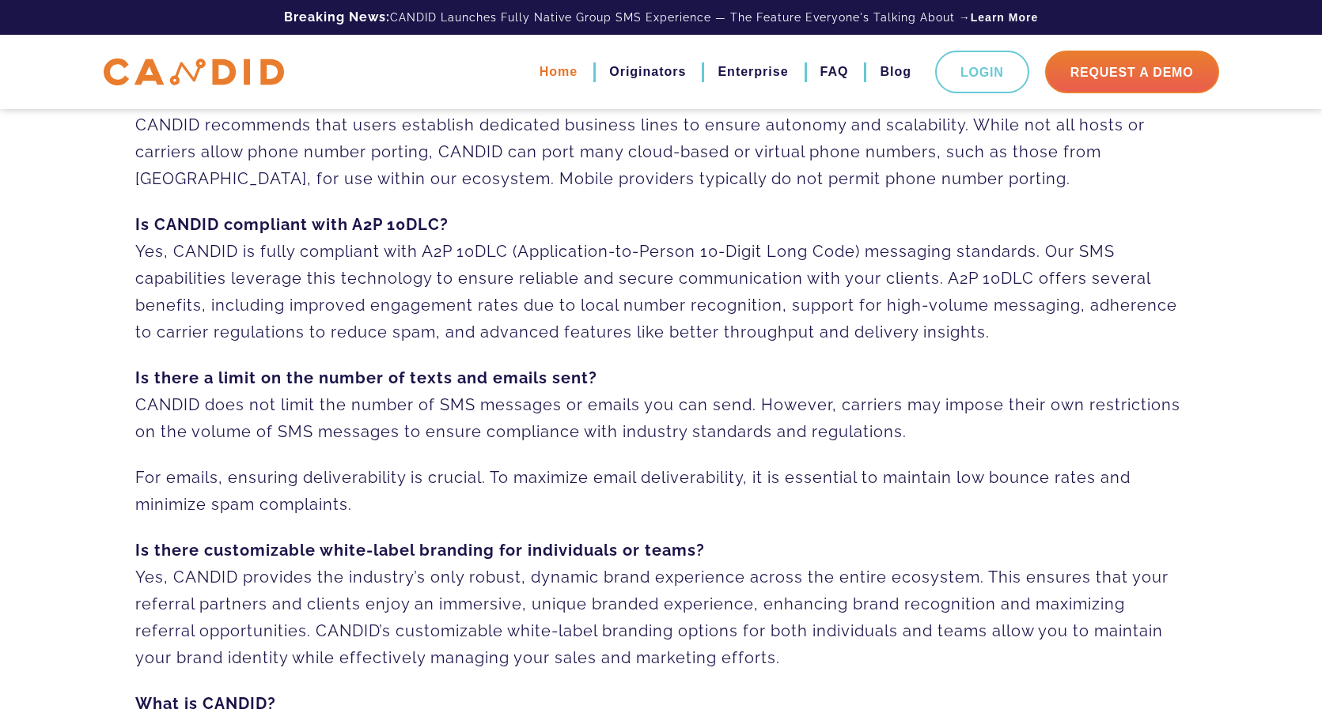
click at [551, 78] on link "Home" at bounding box center [558, 72] width 38 height 27
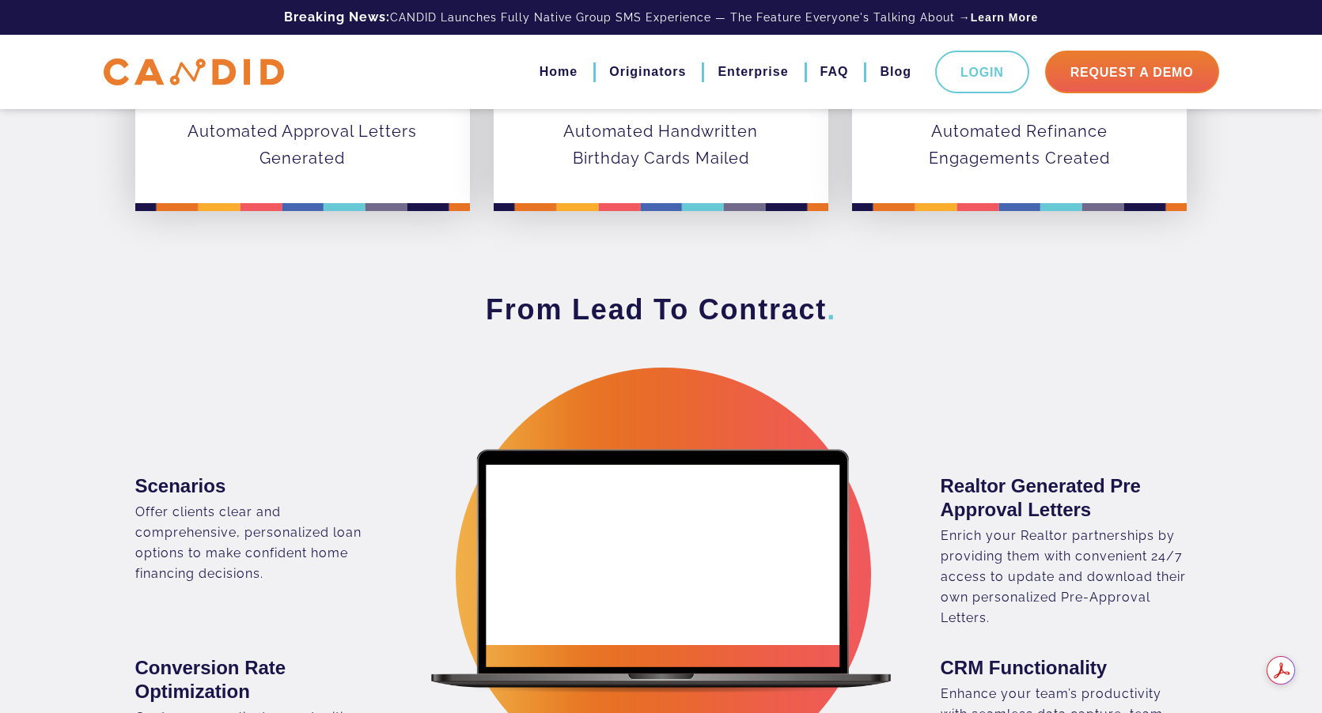
scroll to position [3439, 0]
